Goal: Information Seeking & Learning: Learn about a topic

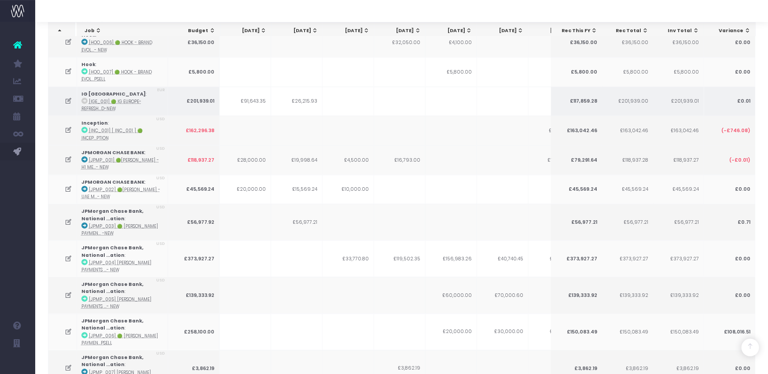
scroll to position [527, 0]
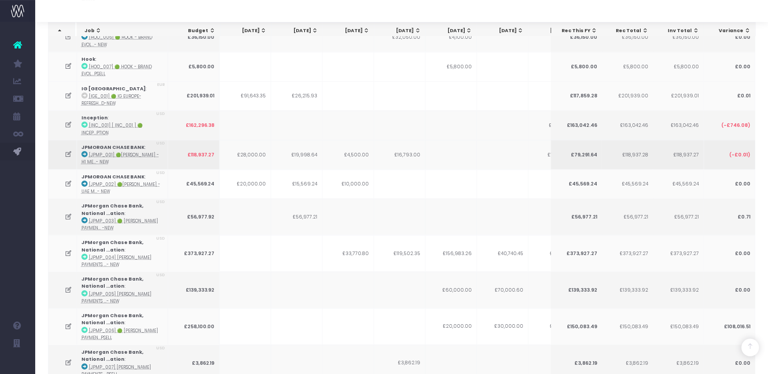
click at [66, 151] on icon at bounding box center [68, 154] width 7 height 7
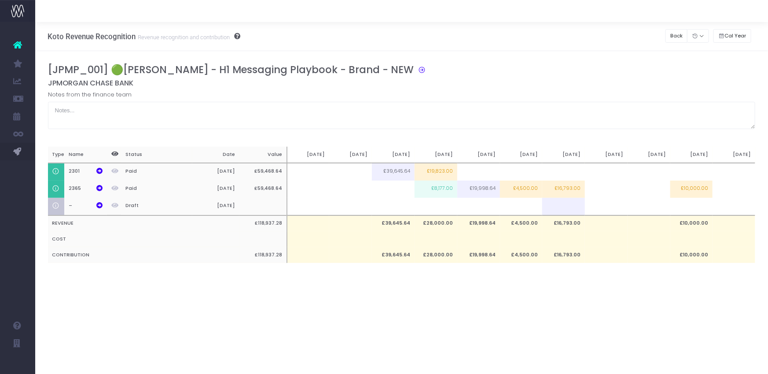
scroll to position [0, 0]
click at [670, 37] on button "Back" at bounding box center [677, 36] width 22 height 14
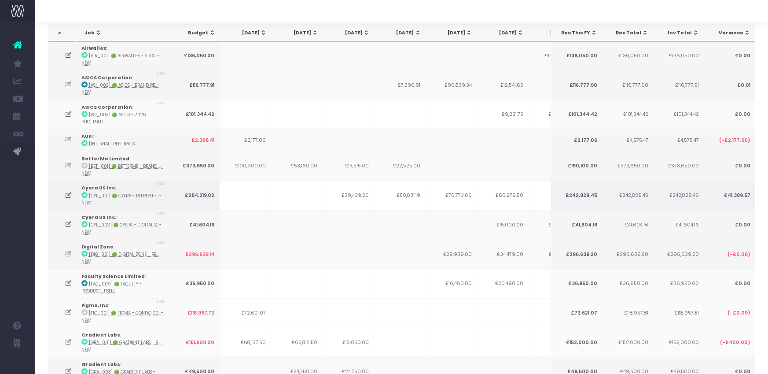
scroll to position [92, 0]
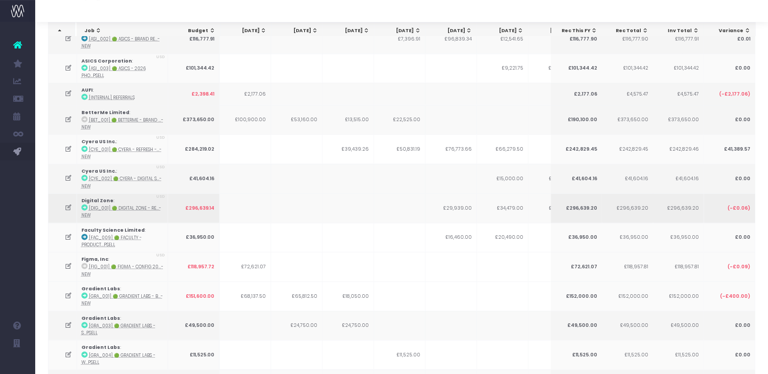
click at [68, 206] on icon at bounding box center [68, 207] width 7 height 7
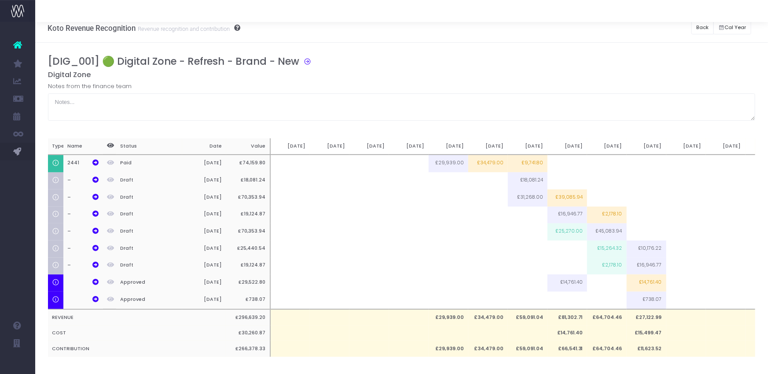
scroll to position [0, 0]
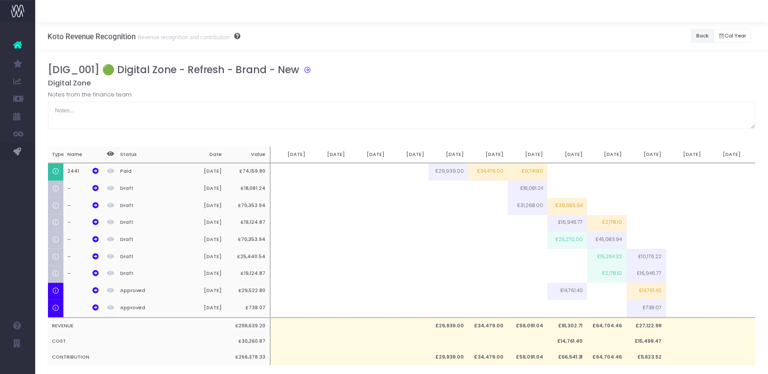
click at [699, 33] on button "Back" at bounding box center [703, 36] width 22 height 14
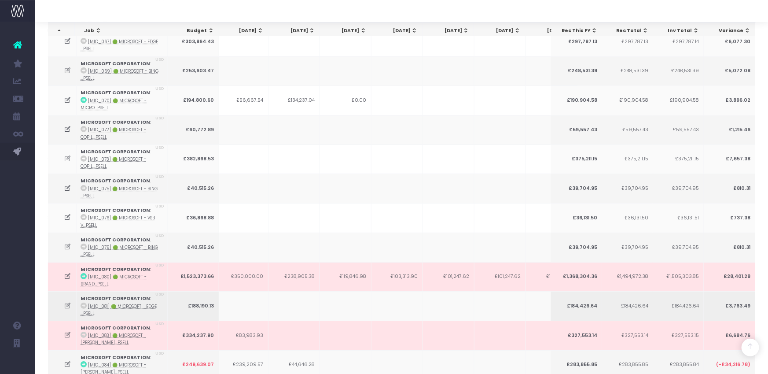
scroll to position [1427, 0]
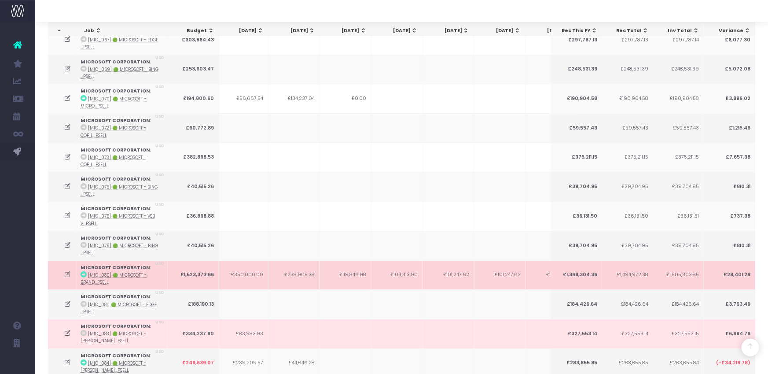
click at [70, 271] on icon at bounding box center [67, 274] width 7 height 7
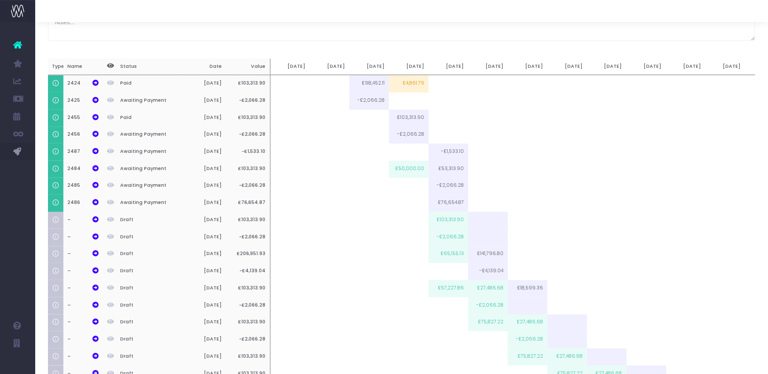
scroll to position [0, 0]
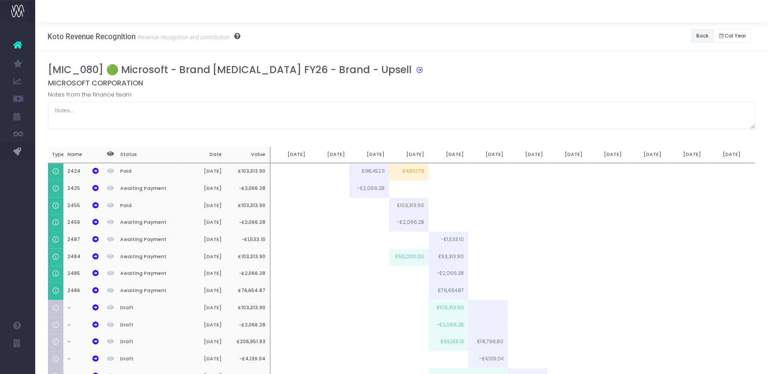
click at [695, 34] on button "Back" at bounding box center [703, 36] width 22 height 14
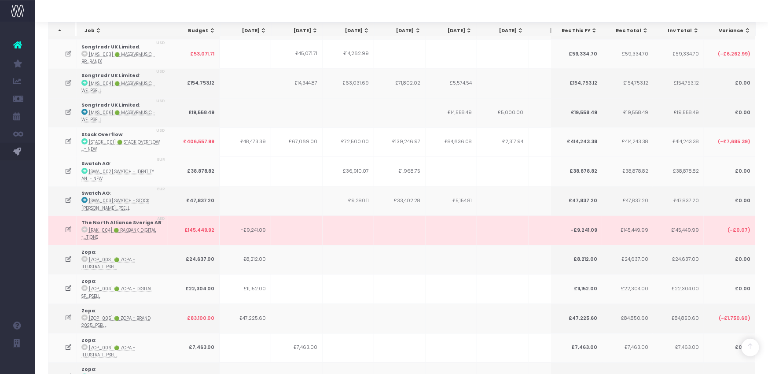
scroll to position [2557, 0]
click at [66, 373] on icon at bounding box center [68, 376] width 7 height 7
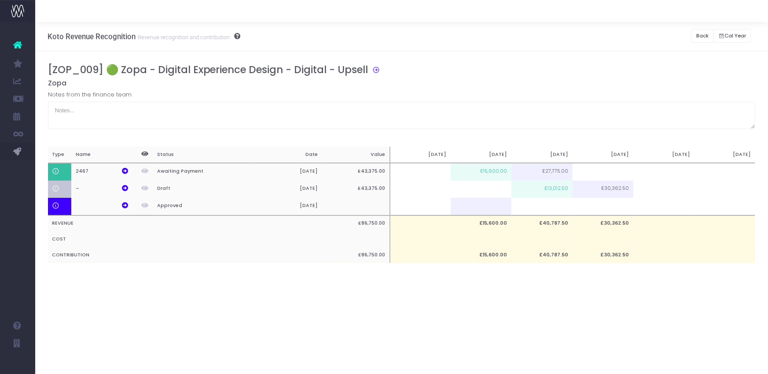
scroll to position [0, 0]
drag, startPoint x: 649, startPoint y: 41, endPoint x: 672, endPoint y: 41, distance: 22.5
click at [652, 41] on div "Koto Revenue Recognition Revenue recognition and contribution Back Hide history…" at bounding box center [401, 36] width 733 height 29
click at [697, 35] on button "Back" at bounding box center [703, 36] width 22 height 14
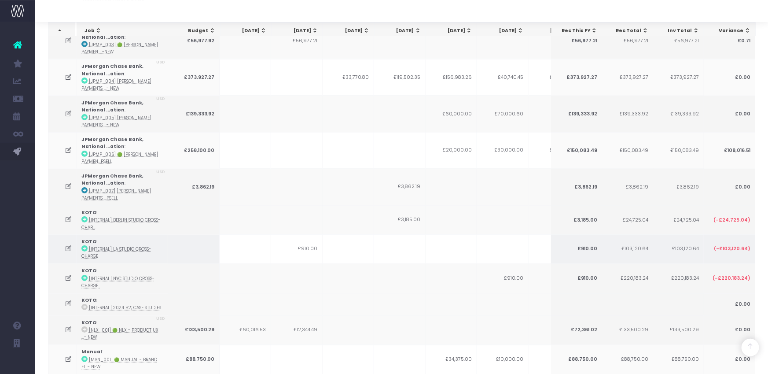
scroll to position [697, 0]
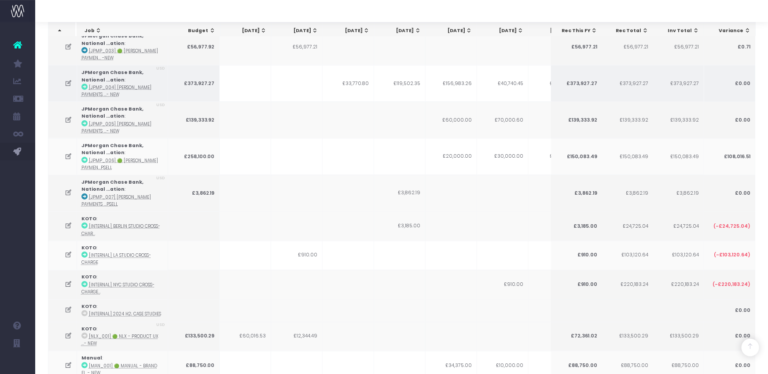
click at [67, 80] on icon at bounding box center [68, 83] width 7 height 7
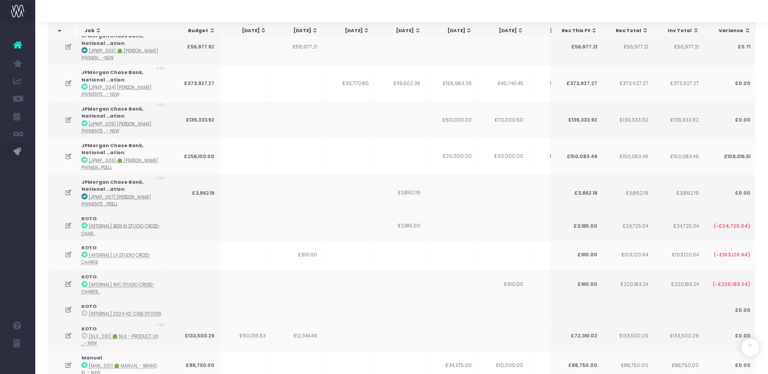
scroll to position [0, 0]
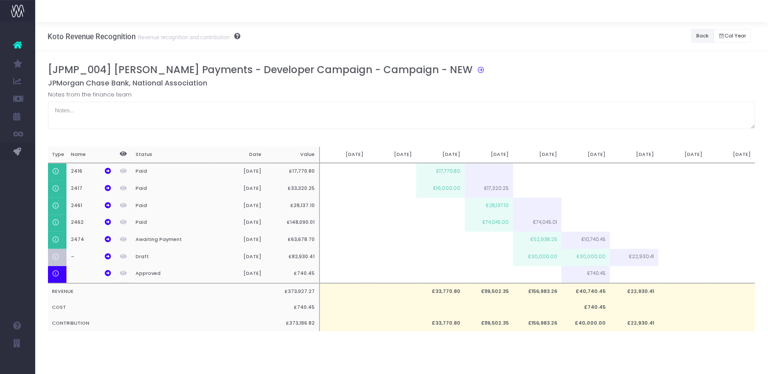
drag, startPoint x: 698, startPoint y: 35, endPoint x: 684, endPoint y: 38, distance: 14.3
click at [698, 35] on button "Back" at bounding box center [703, 36] width 22 height 14
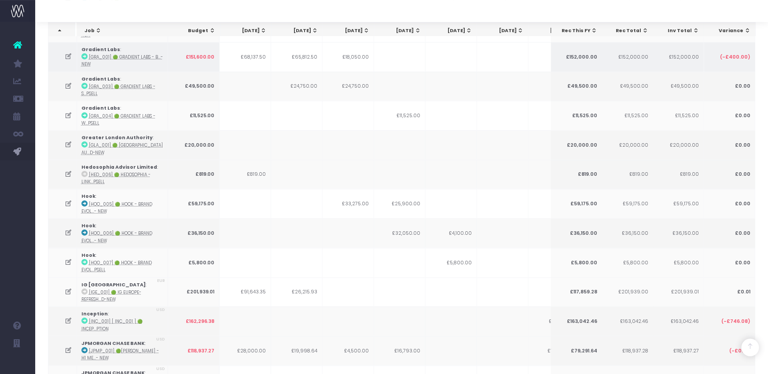
scroll to position [334, 0]
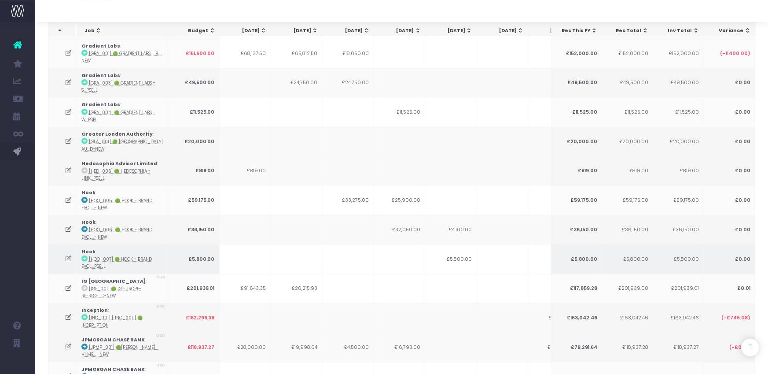
click at [402, 252] on td at bounding box center [400, 259] width 52 height 30
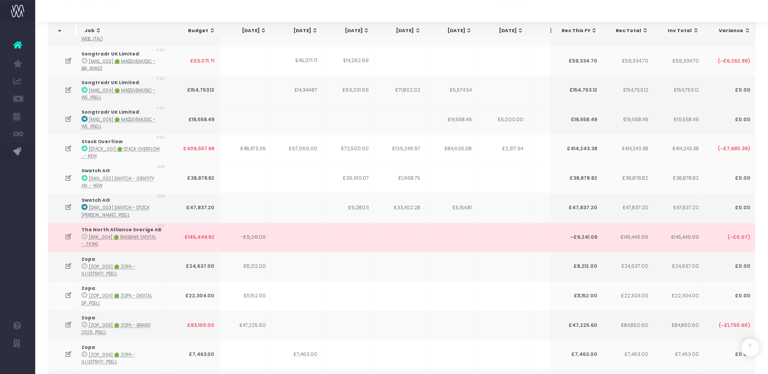
scroll to position [2601, 0]
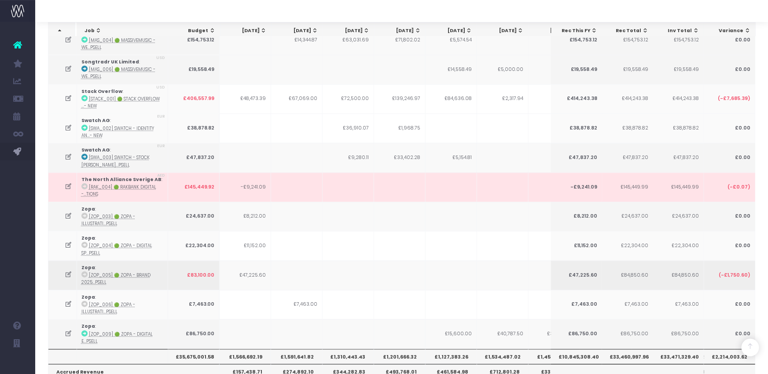
click at [396, 260] on td at bounding box center [400, 275] width 52 height 30
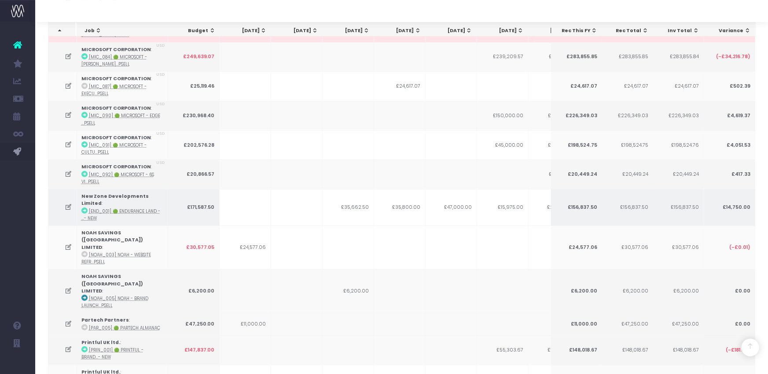
click at [68, 203] on icon at bounding box center [68, 206] width 7 height 7
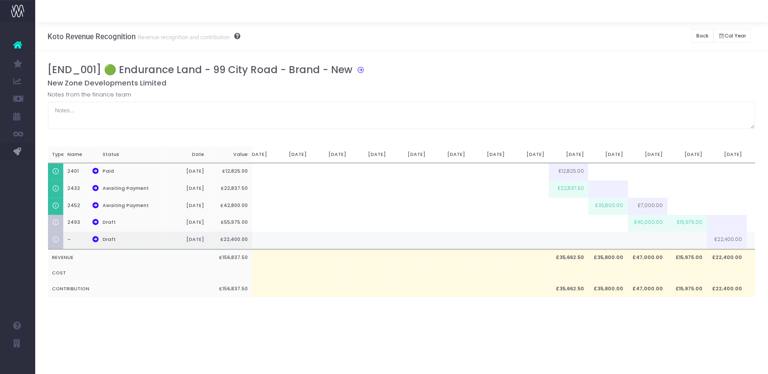
scroll to position [0, 306]
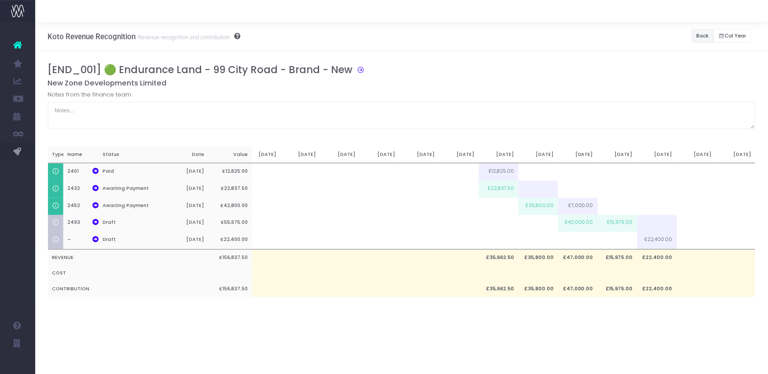
click at [702, 36] on button "Back" at bounding box center [703, 36] width 22 height 14
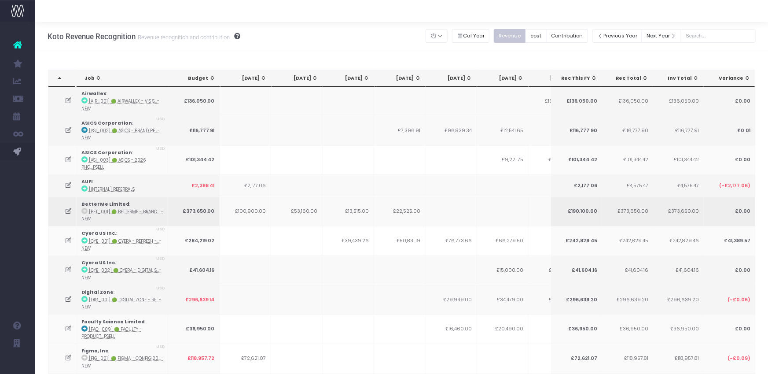
scroll to position [2191, 0]
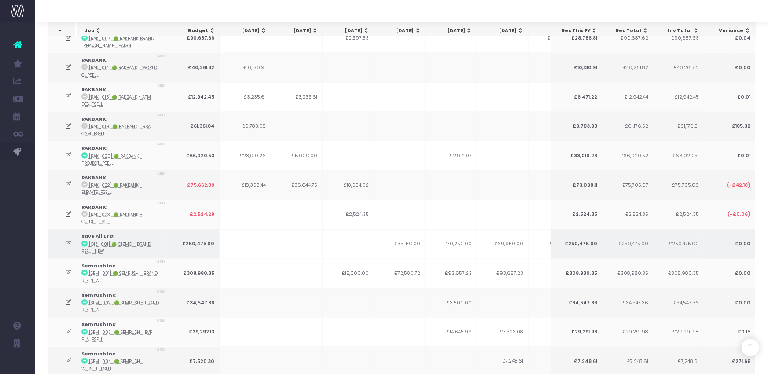
click at [68, 240] on icon at bounding box center [68, 243] width 7 height 7
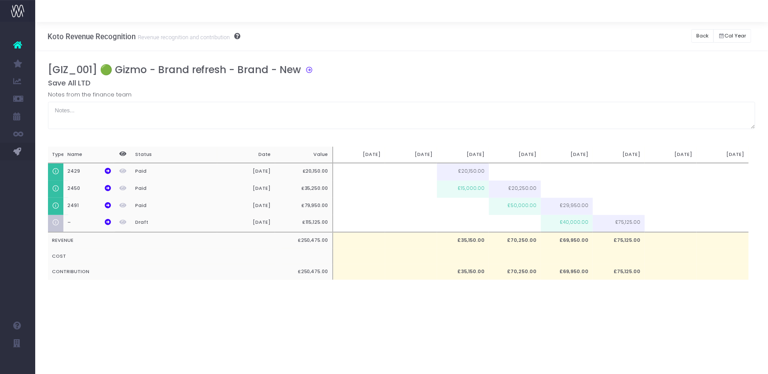
scroll to position [0, 7]
click at [568, 73] on div "[GIZ_001] 🟢 Gizmo - Brand refresh - Brand - New" at bounding box center [405, 71] width 715 height 15
click at [703, 35] on button "Back" at bounding box center [703, 36] width 22 height 14
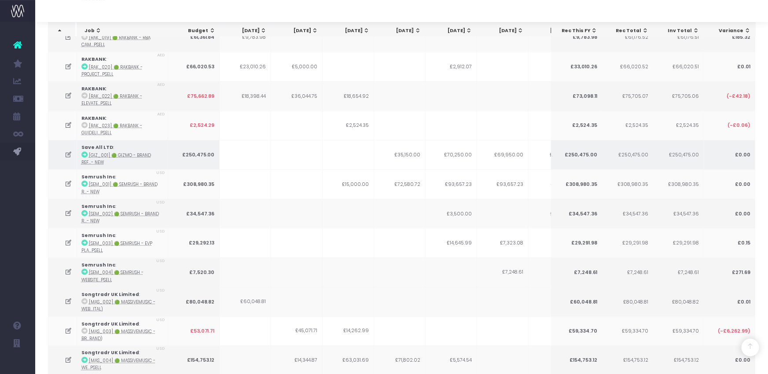
scroll to position [2281, 0]
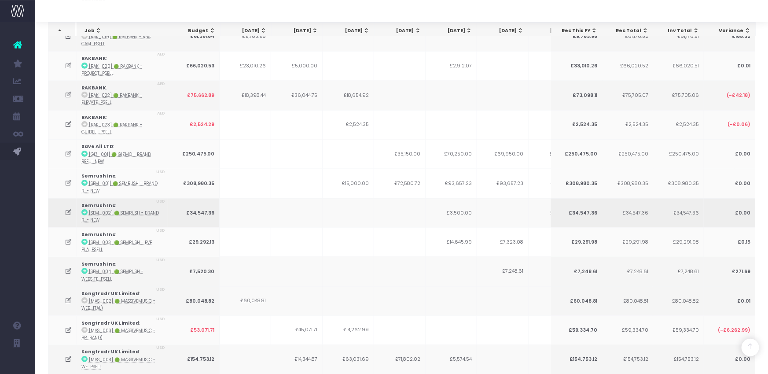
click at [66, 209] on icon at bounding box center [68, 212] width 7 height 7
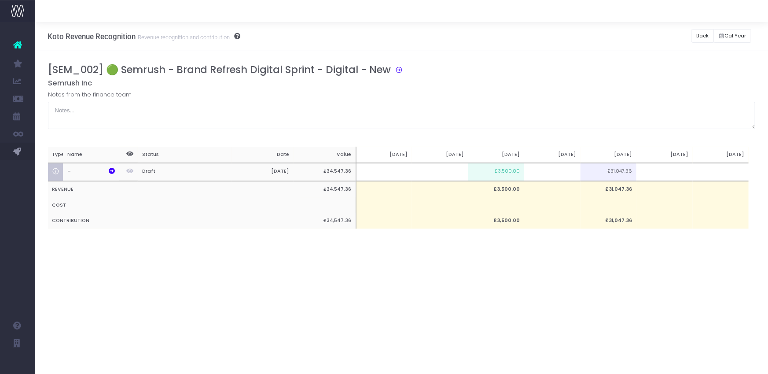
scroll to position [0, 0]
click at [705, 34] on button "Back" at bounding box center [703, 36] width 22 height 14
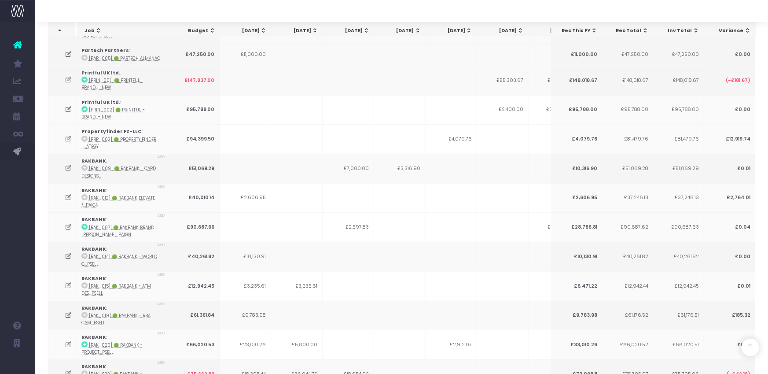
scroll to position [2409, 0]
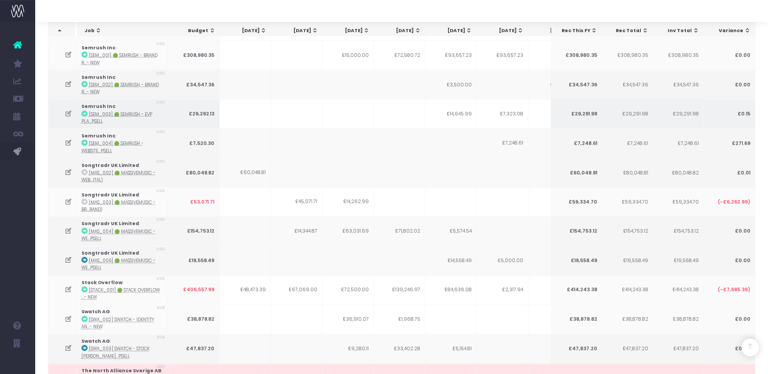
click at [66, 110] on icon at bounding box center [68, 113] width 7 height 7
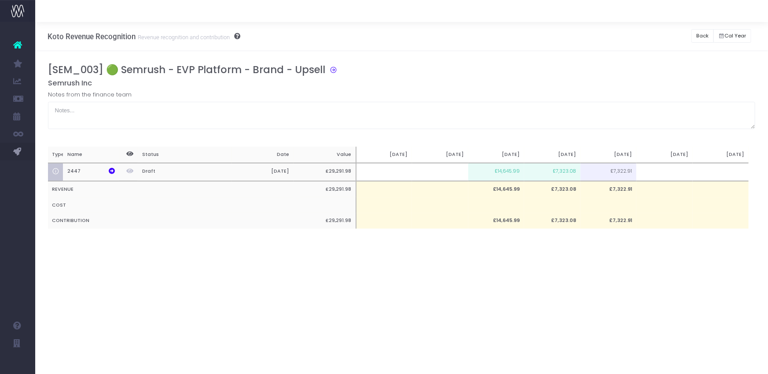
scroll to position [0, 0]
